Goal: Information Seeking & Learning: Find specific fact

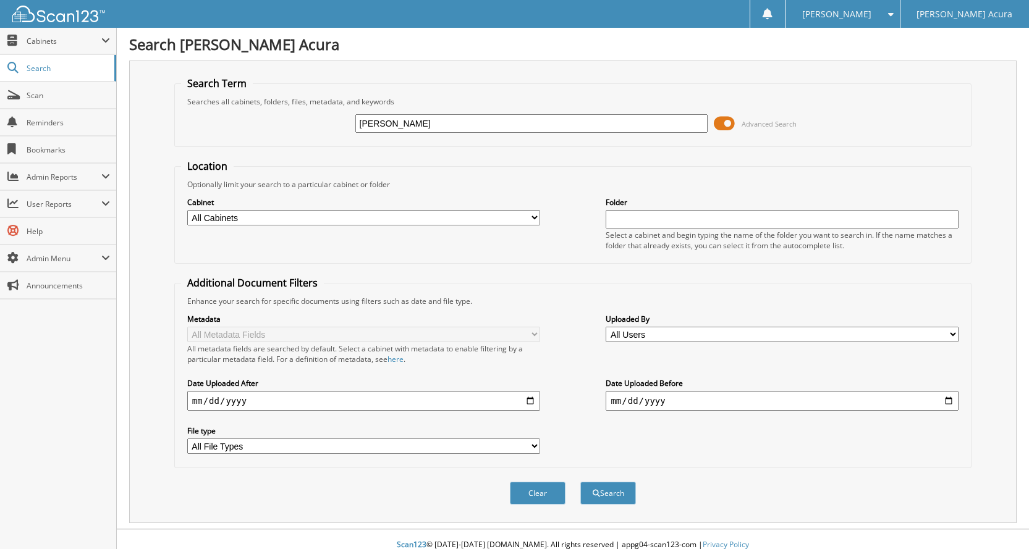
type input "[PERSON_NAME]"
click at [580, 482] on button "Search" at bounding box center [608, 493] width 56 height 23
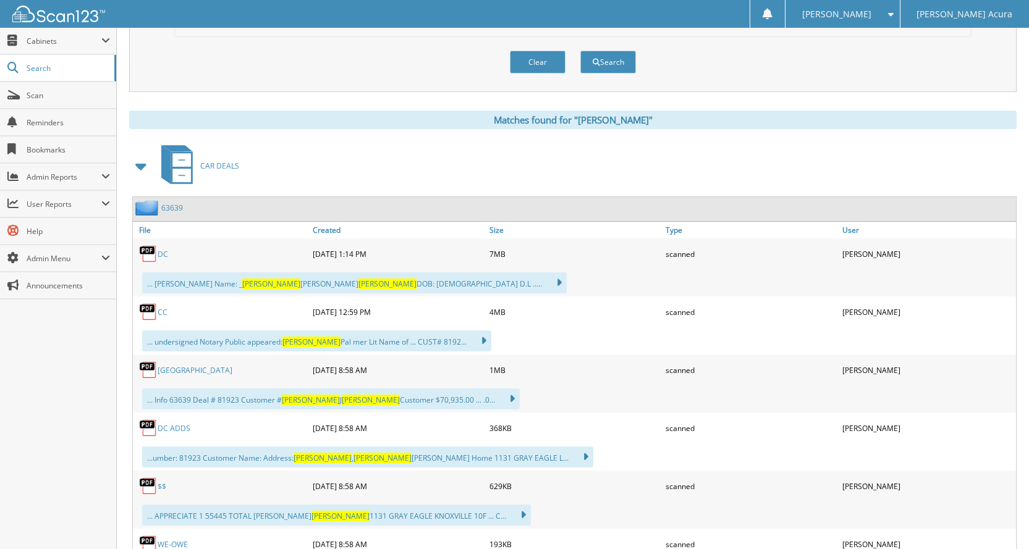
scroll to position [433, 0]
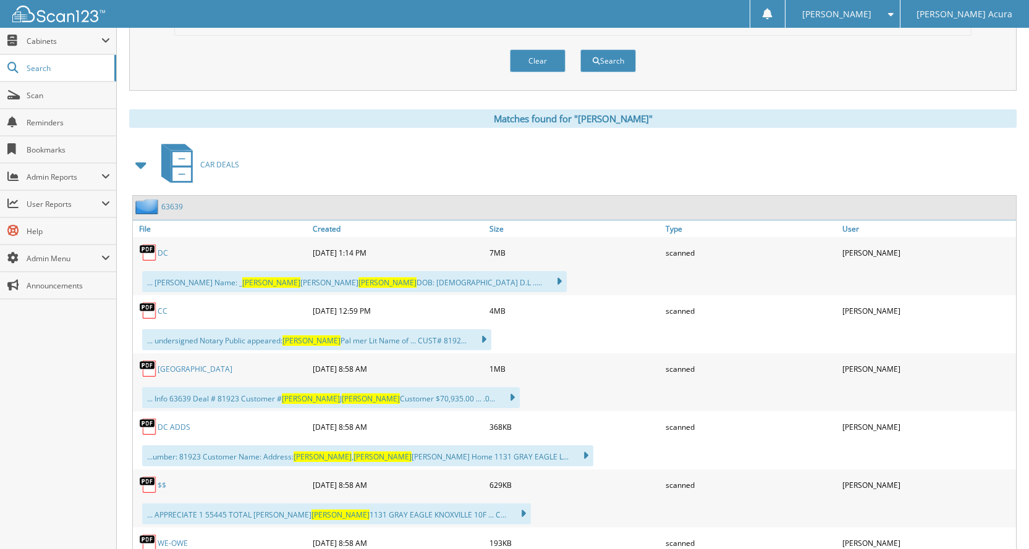
click at [176, 211] on link "63639" at bounding box center [172, 206] width 22 height 11
